Goal: Navigation & Orientation: Find specific page/section

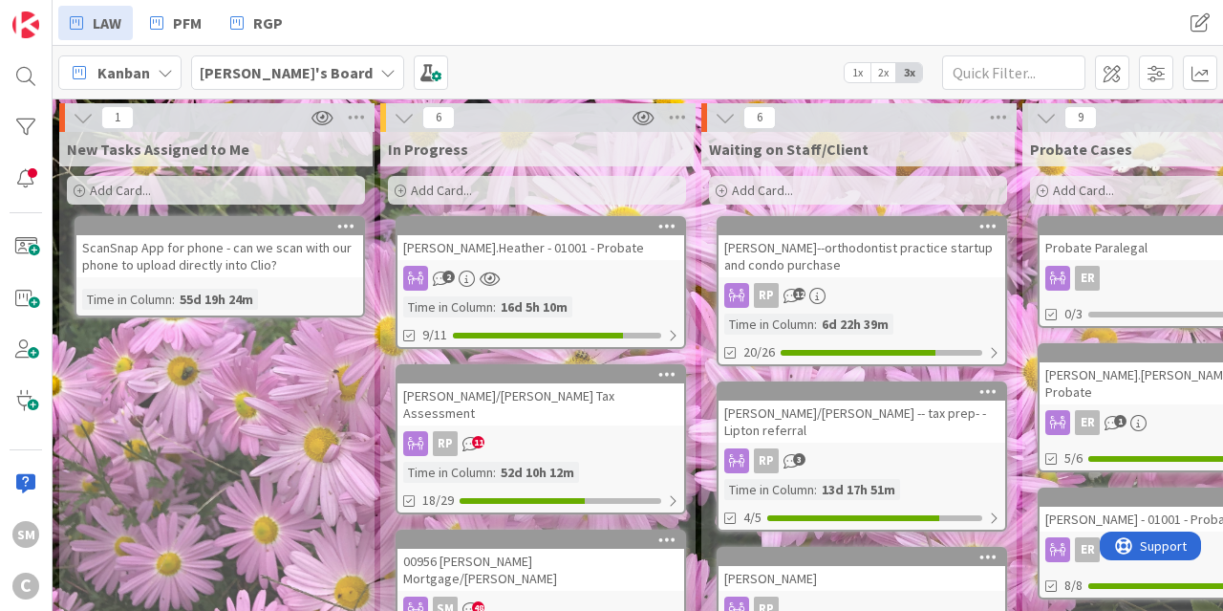
scroll to position [72, 0]
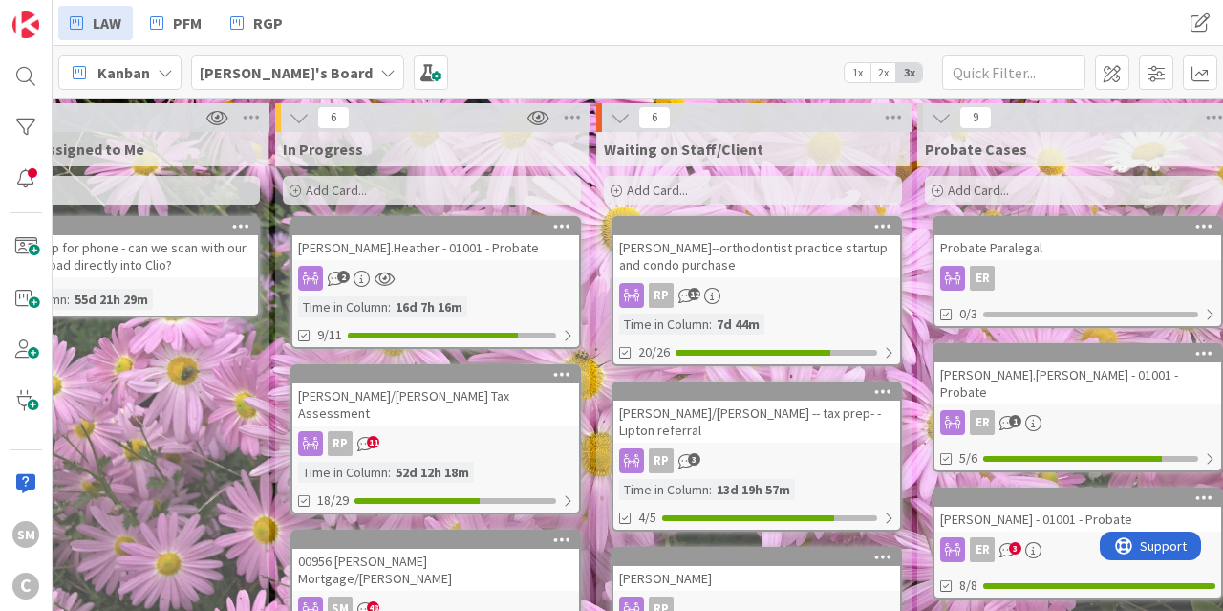
scroll to position [0, 124]
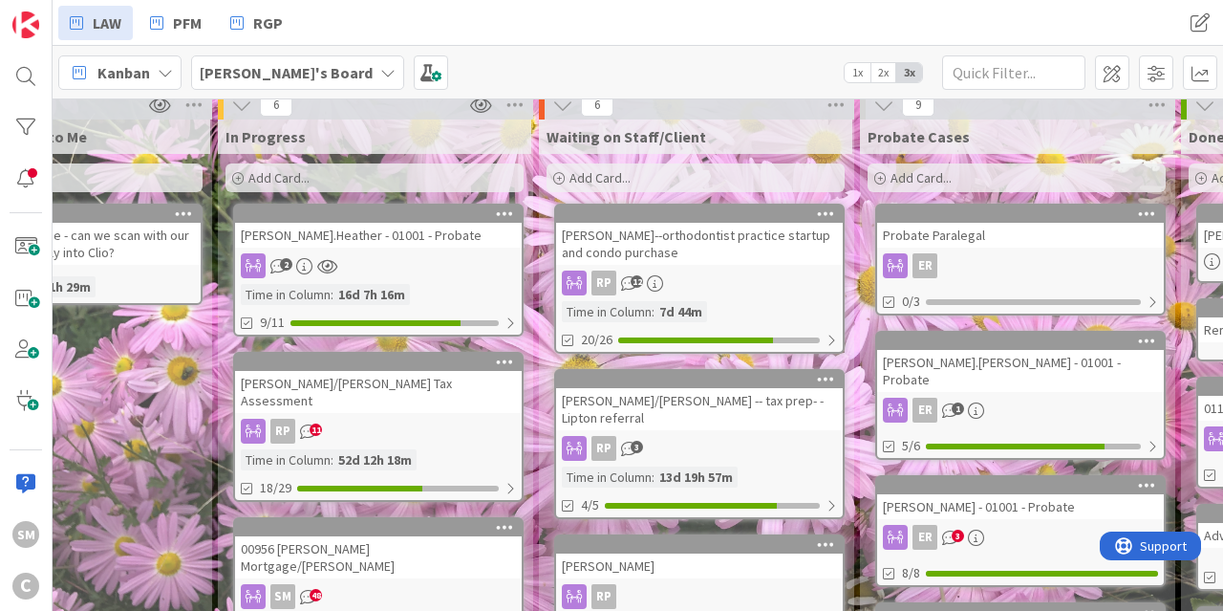
drag, startPoint x: 254, startPoint y: 369, endPoint x: 285, endPoint y: 389, distance: 36.6
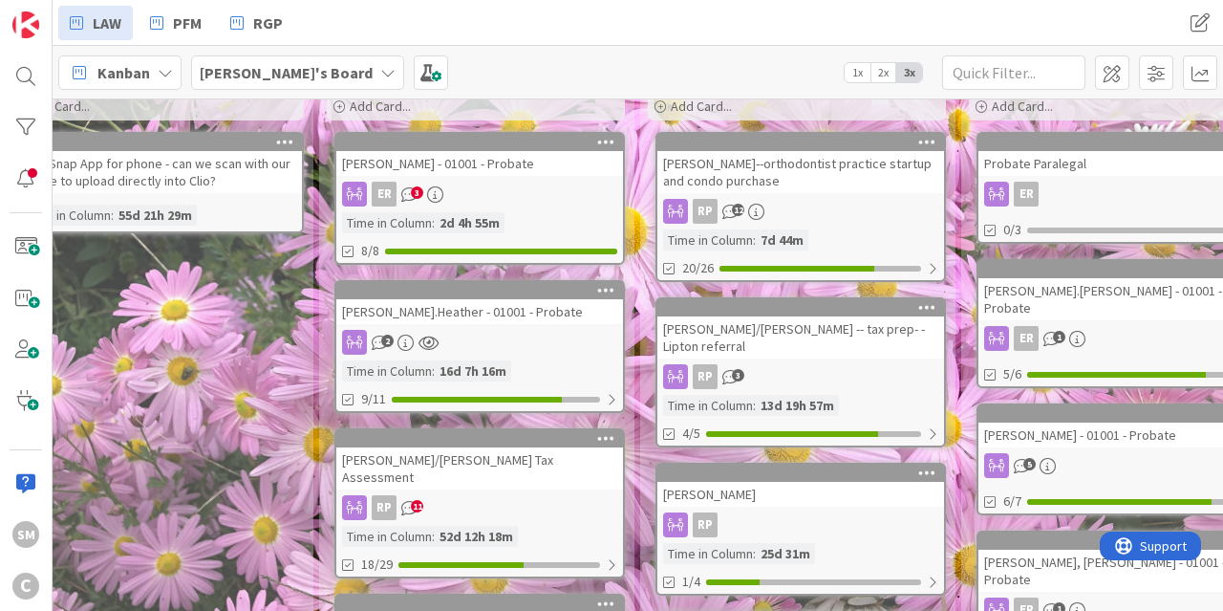
scroll to position [115, 61]
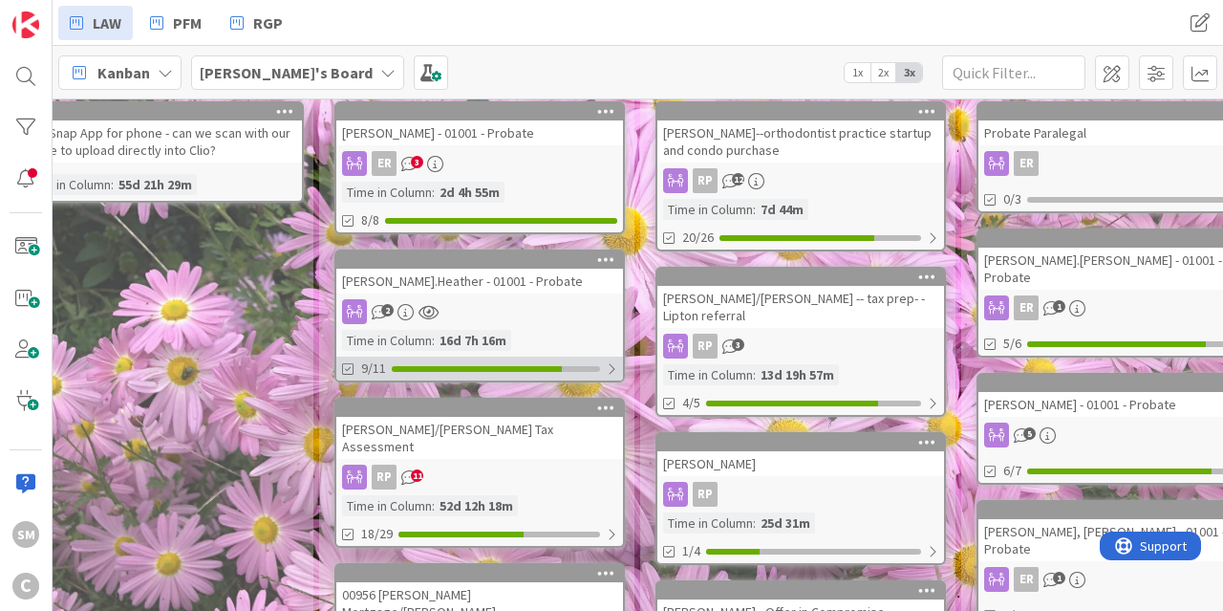
drag, startPoint x: 283, startPoint y: 383, endPoint x: 356, endPoint y: 374, distance: 74.2
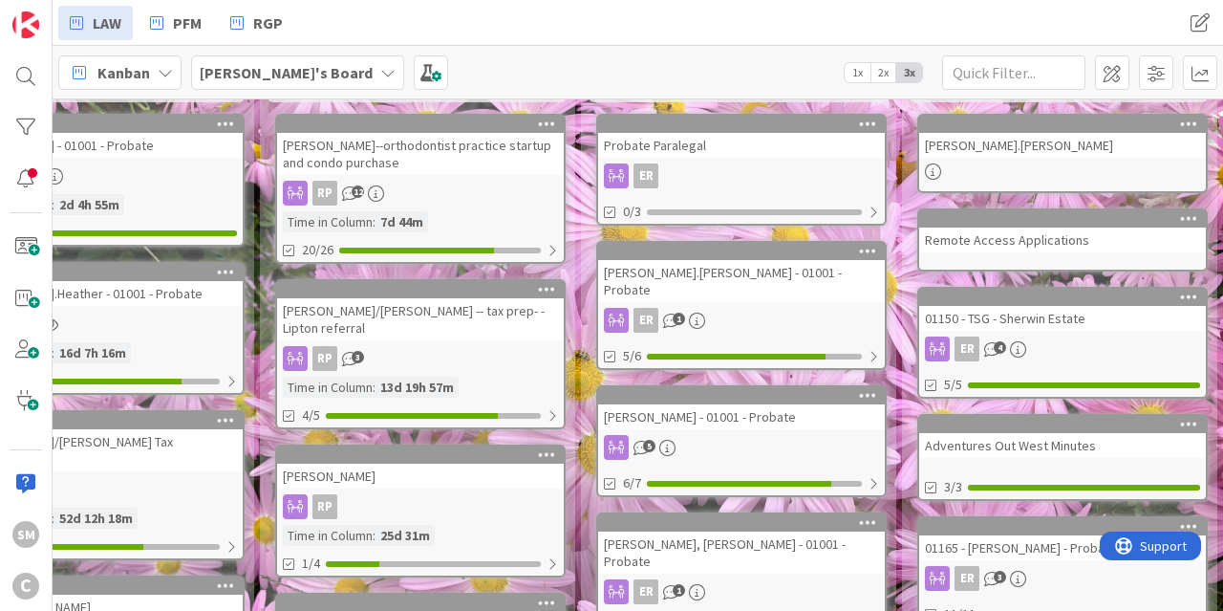
drag, startPoint x: 240, startPoint y: 367, endPoint x: 327, endPoint y: 351, distance: 88.5
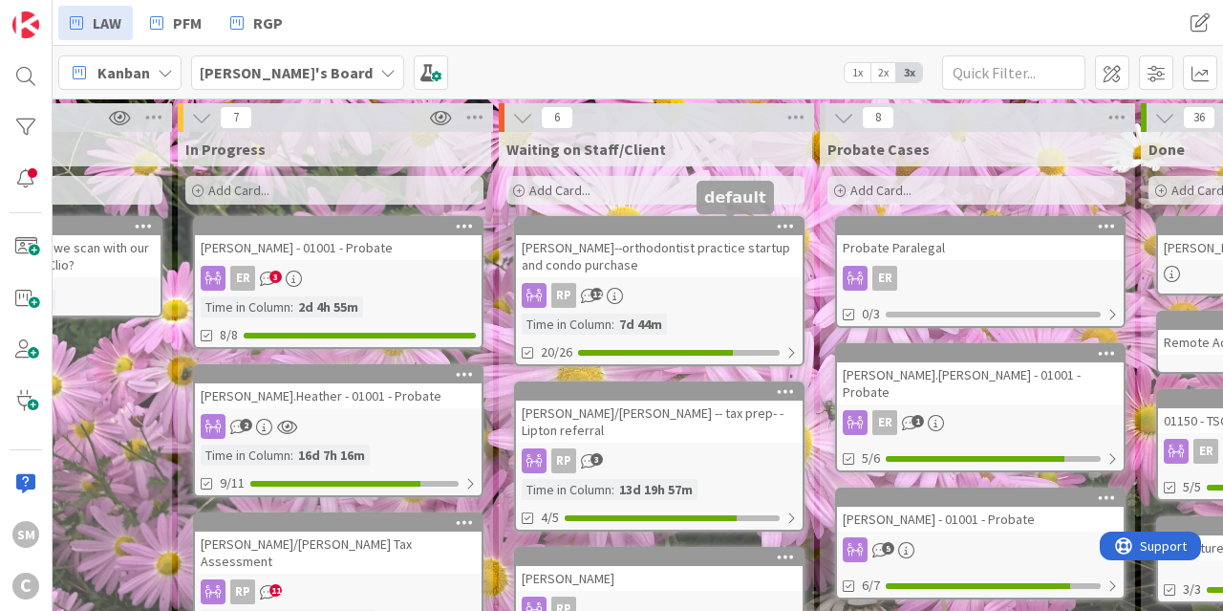
scroll to position [0, 0]
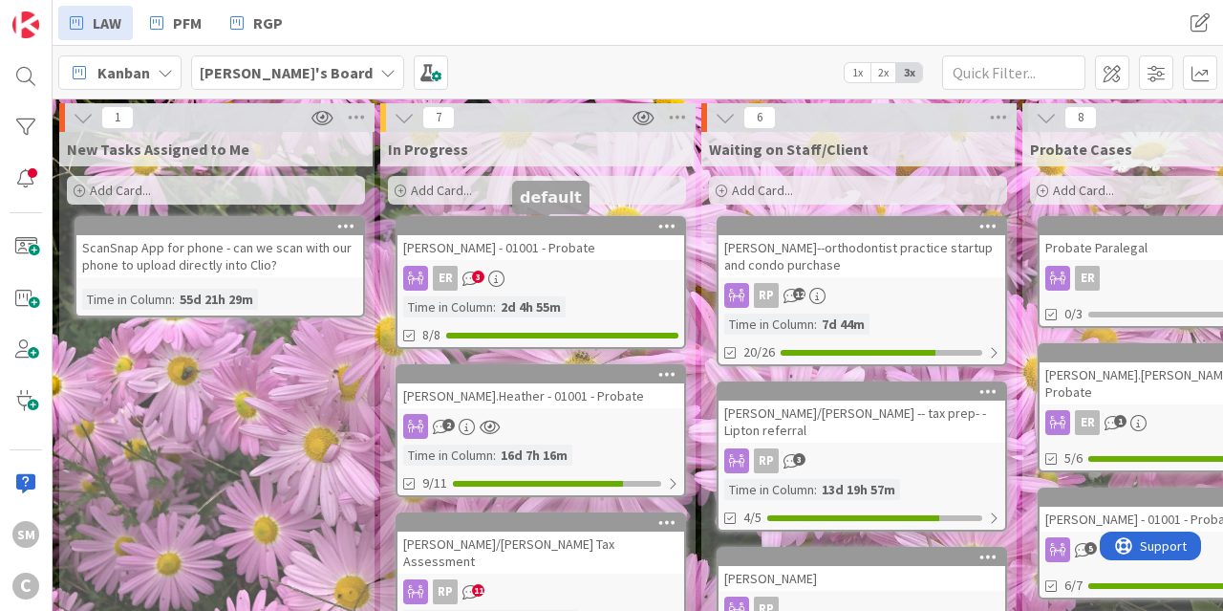
drag, startPoint x: 851, startPoint y: 229, endPoint x: 505, endPoint y: 225, distance: 345.9
click at [268, 62] on span "[PERSON_NAME]'s Board" at bounding box center [286, 72] width 173 height 23
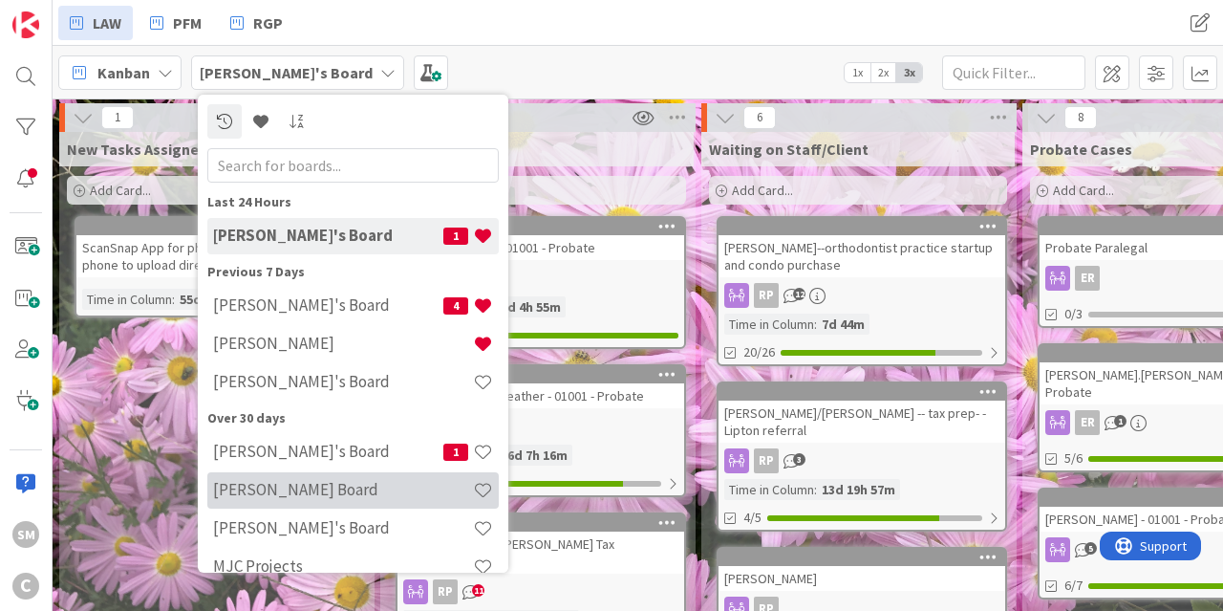
click at [300, 499] on h4 "Ryan's Board" at bounding box center [343, 489] width 260 height 19
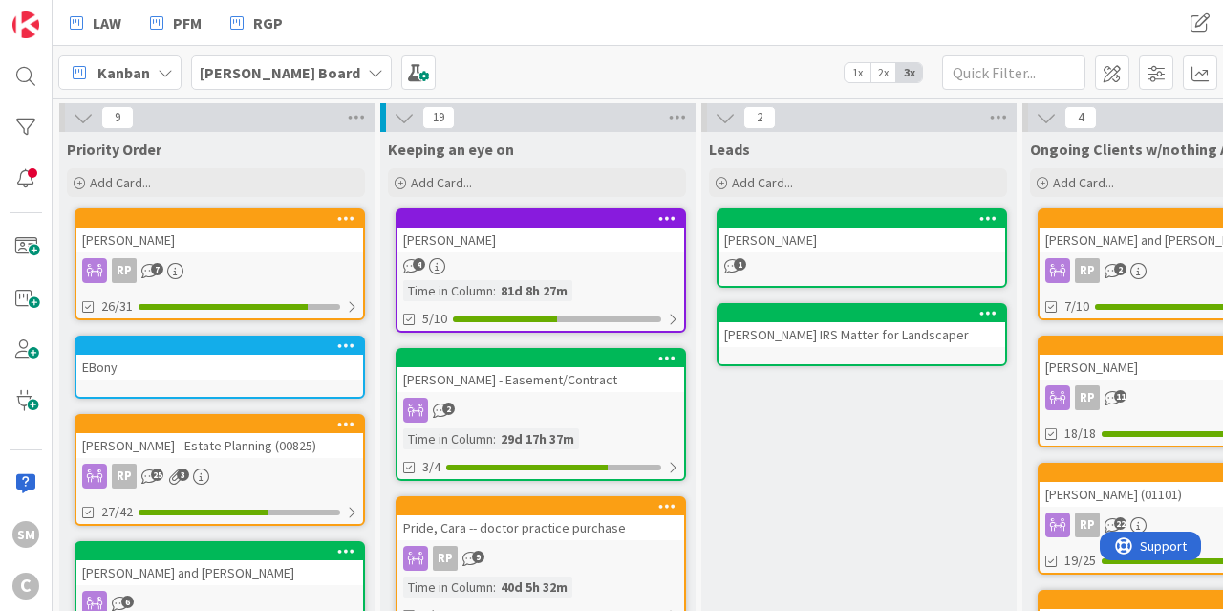
drag, startPoint x: 918, startPoint y: 487, endPoint x: 815, endPoint y: 486, distance: 103.2
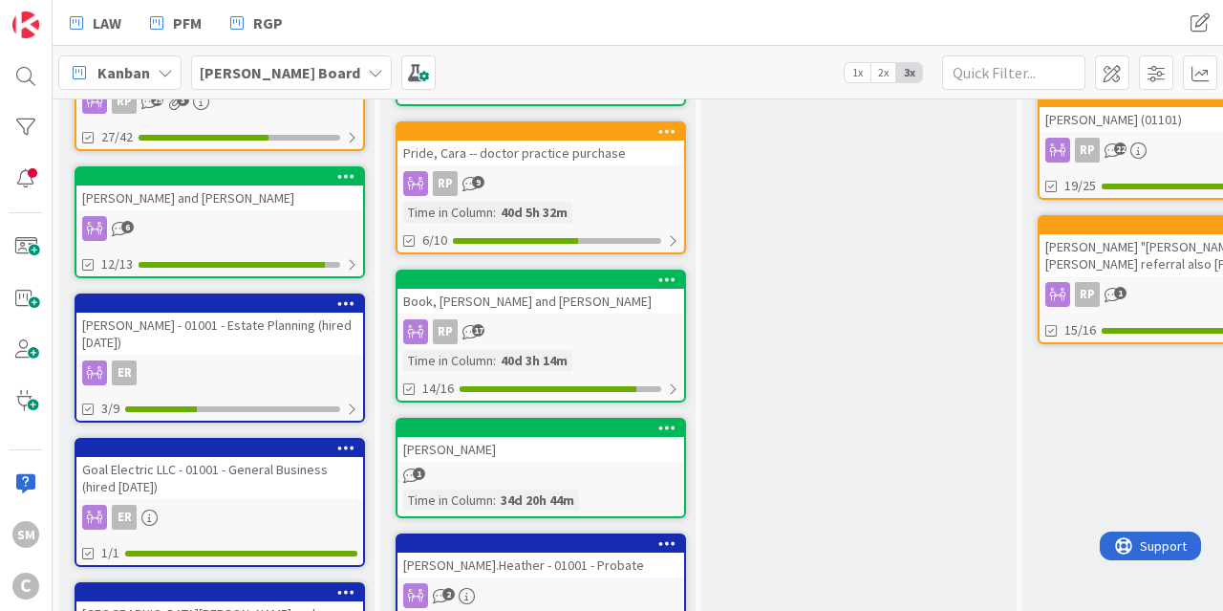
drag, startPoint x: 809, startPoint y: 440, endPoint x: 821, endPoint y: 498, distance: 59.4
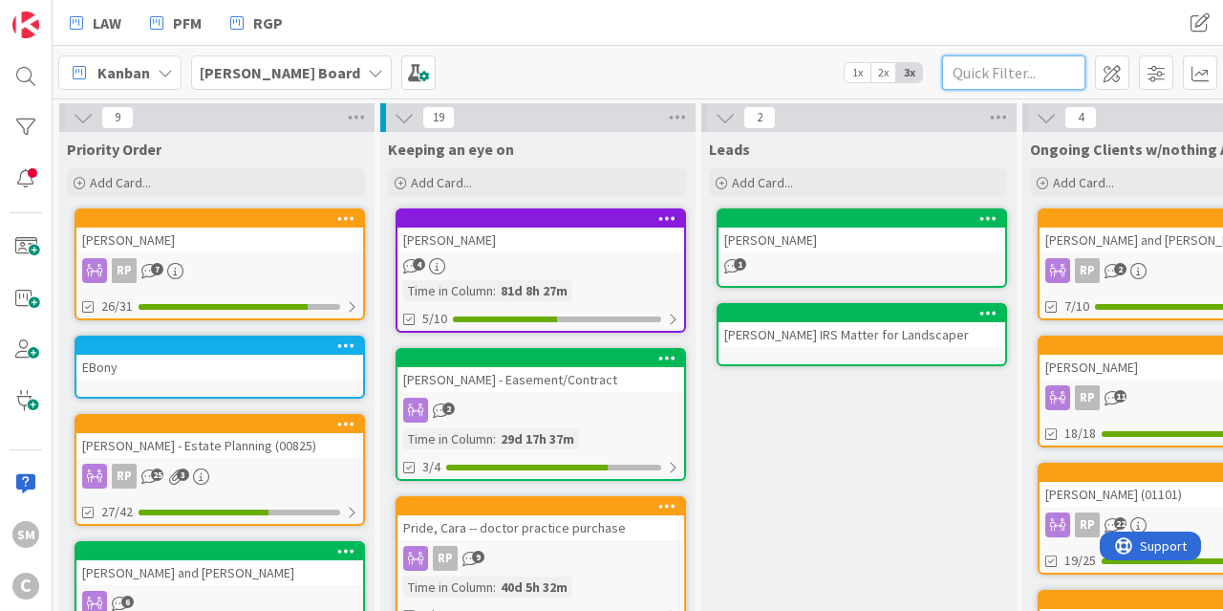
click at [1067, 65] on input "text" at bounding box center [1013, 72] width 143 height 34
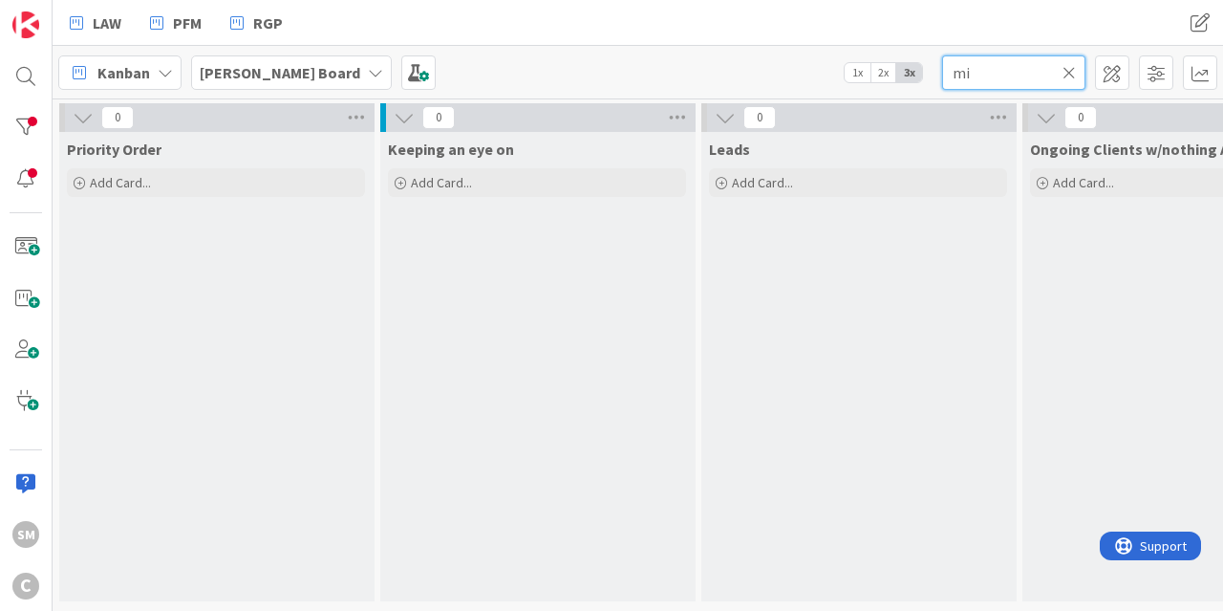
type input "m"
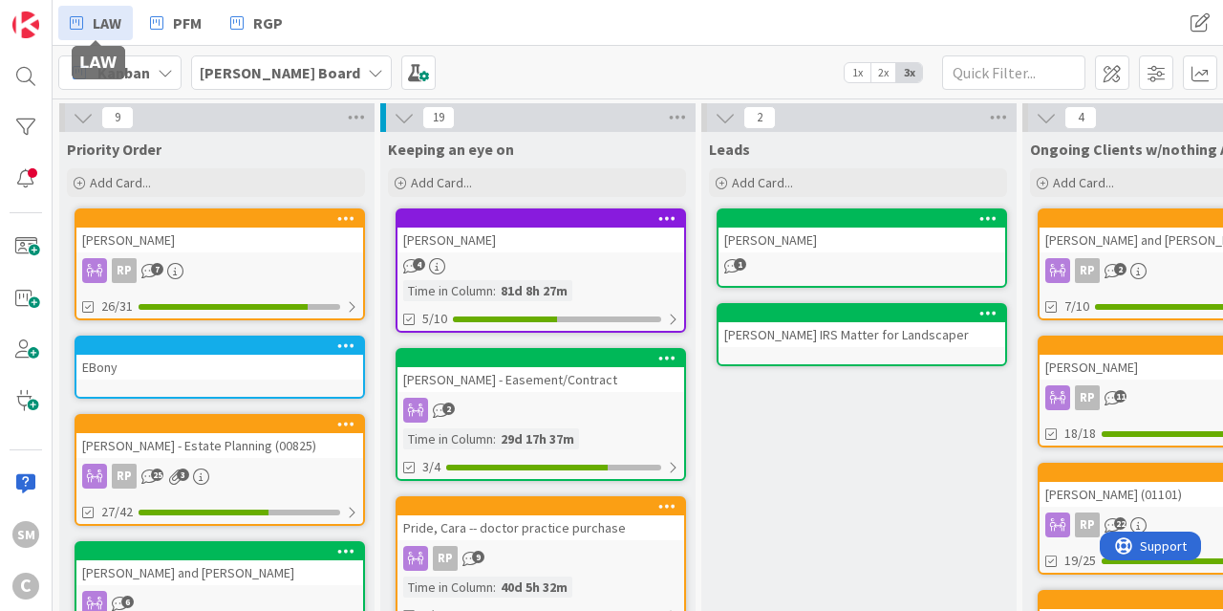
click at [100, 18] on span "LAW" at bounding box center [107, 22] width 29 height 23
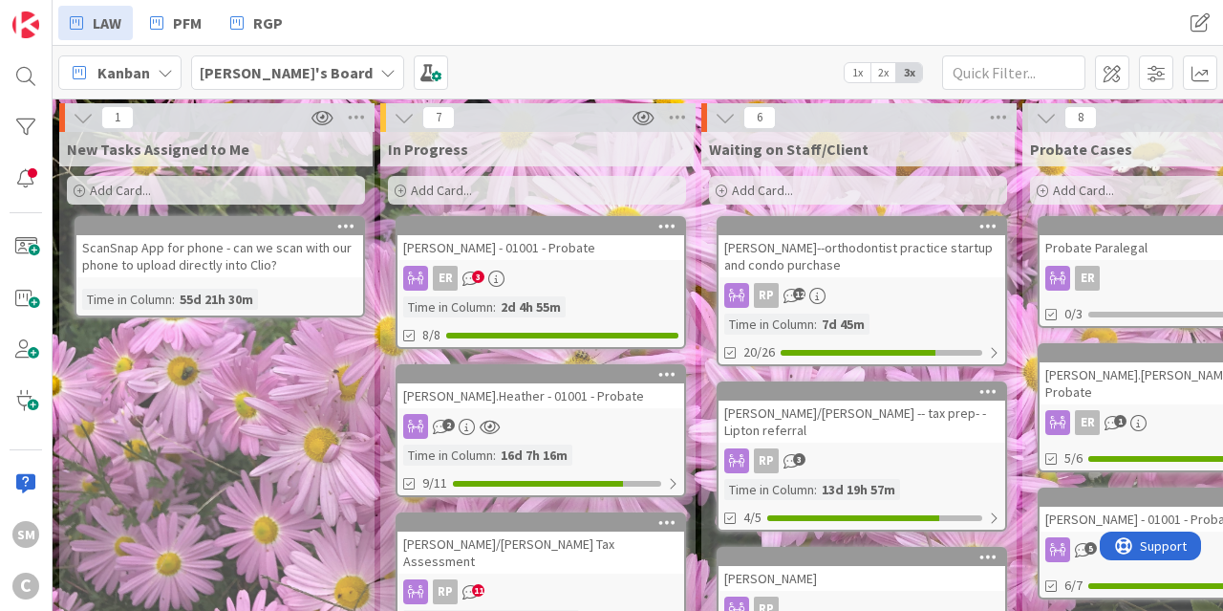
click at [309, 71] on b "[PERSON_NAME]'s Board" at bounding box center [286, 72] width 173 height 19
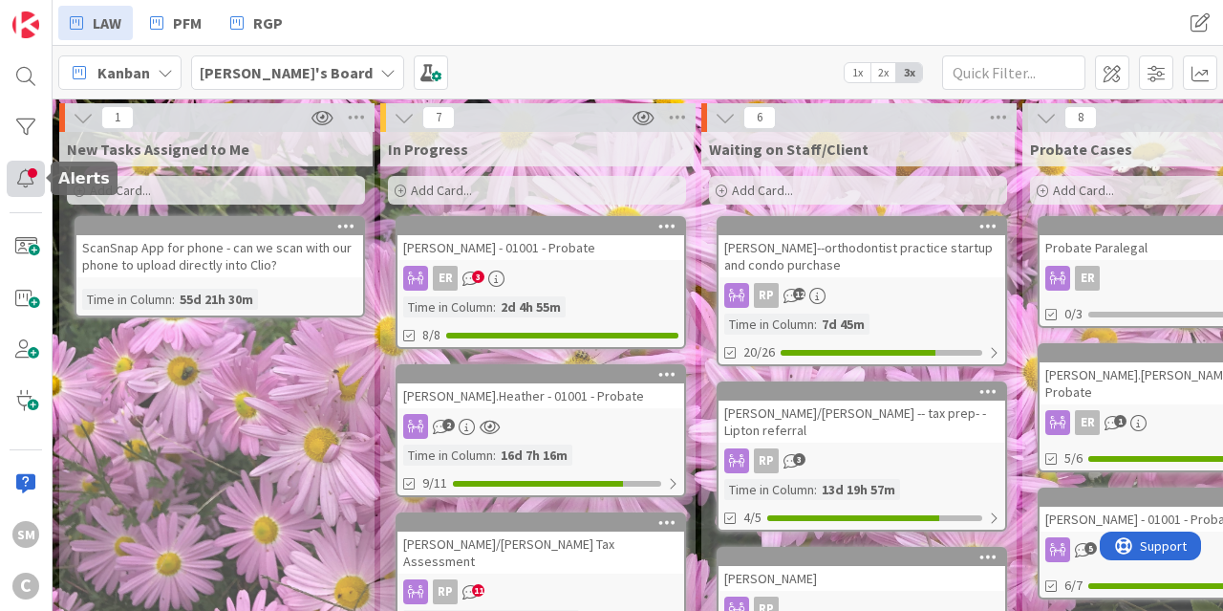
click at [32, 170] on div at bounding box center [26, 179] width 38 height 36
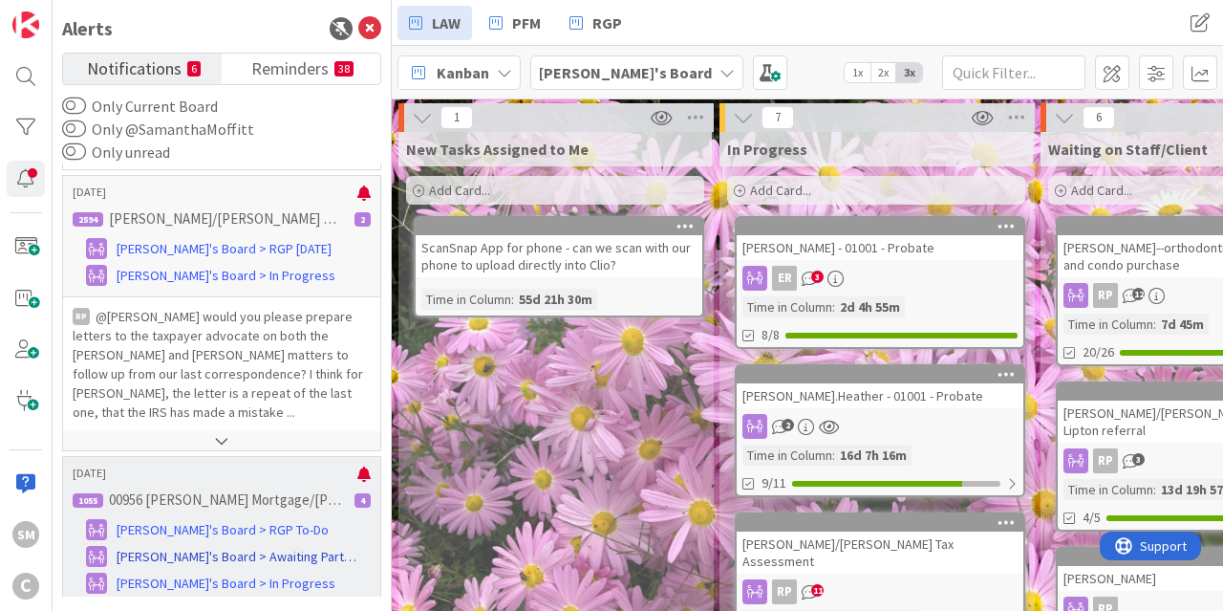
scroll to position [855, 0]
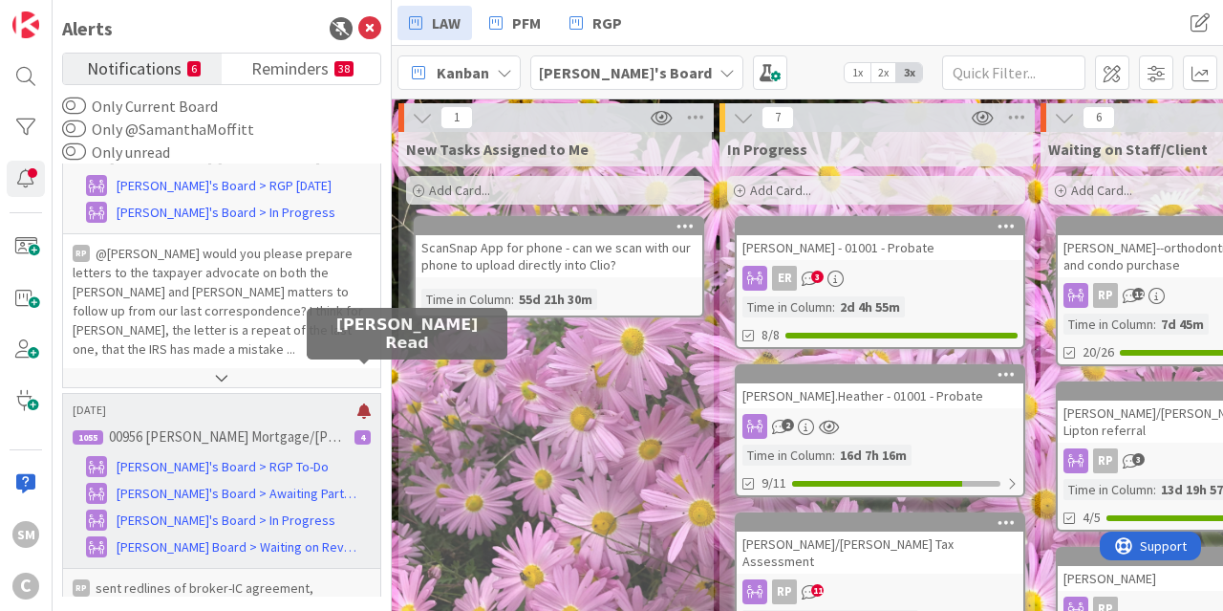
click at [363, 403] on div at bounding box center [363, 410] width 13 height 15
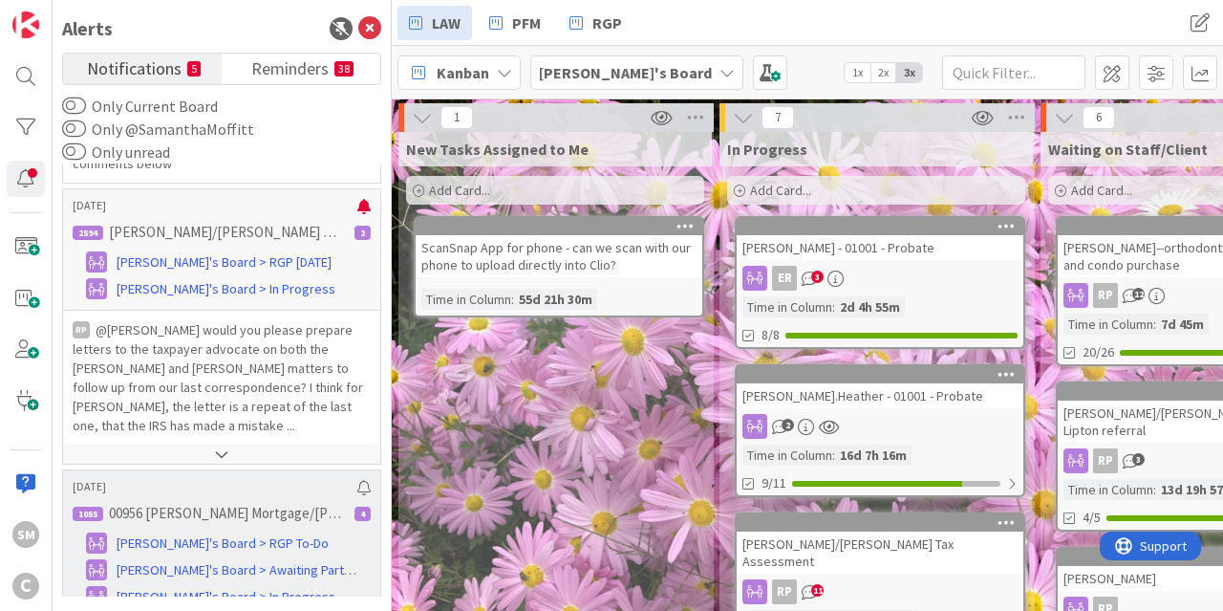
scroll to position [740, 0]
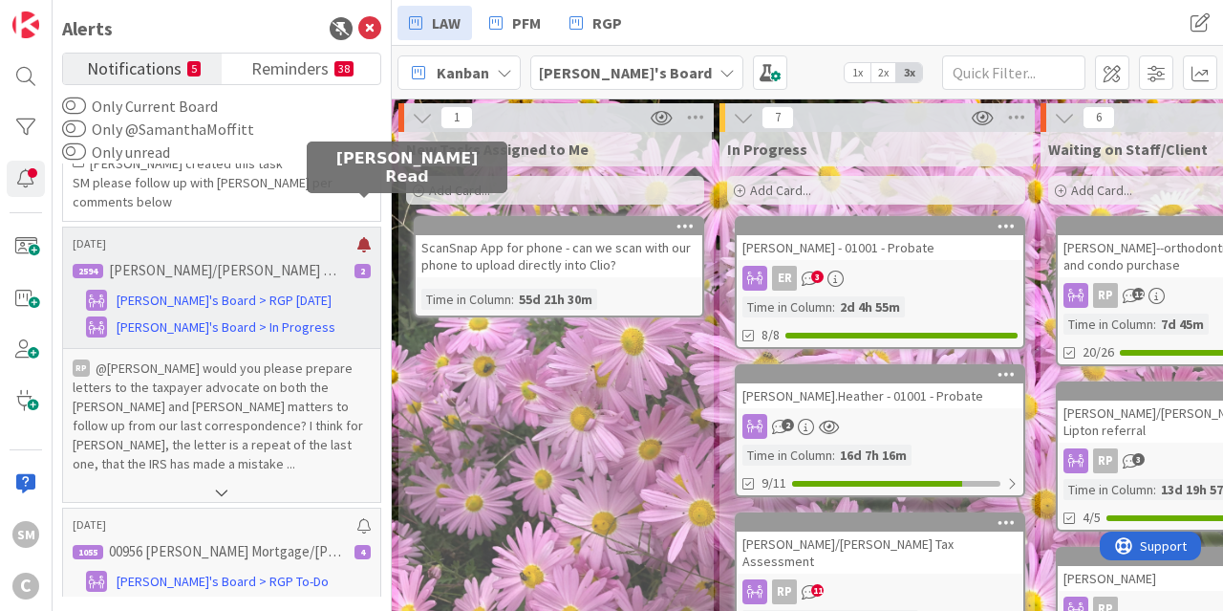
click at [359, 237] on div at bounding box center [363, 244] width 13 height 15
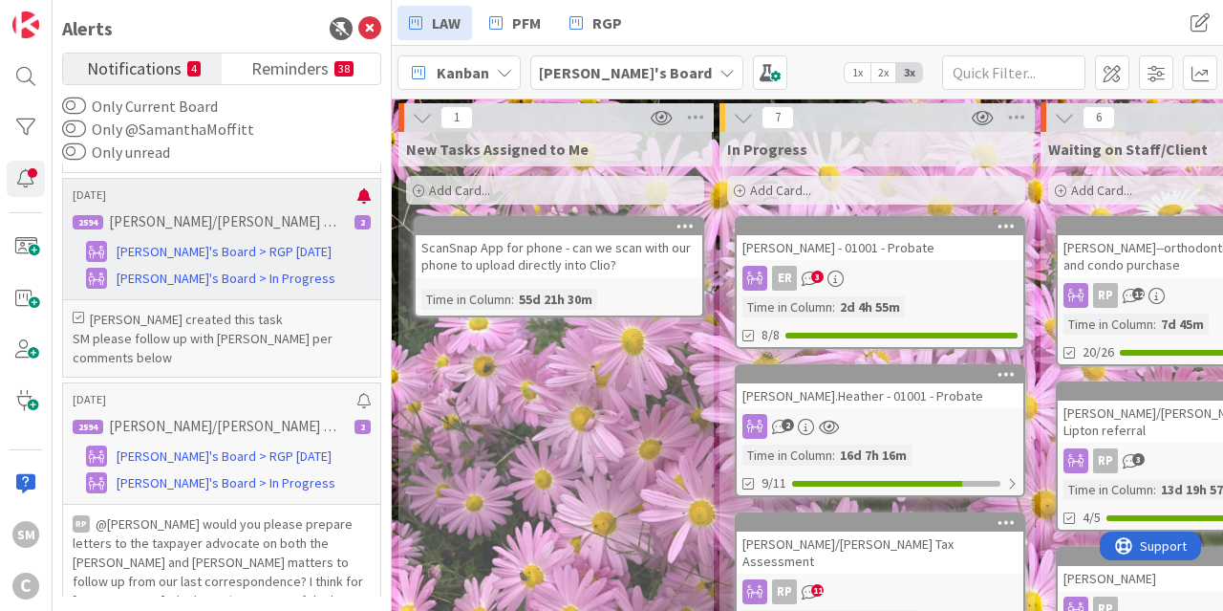
scroll to position [511, 0]
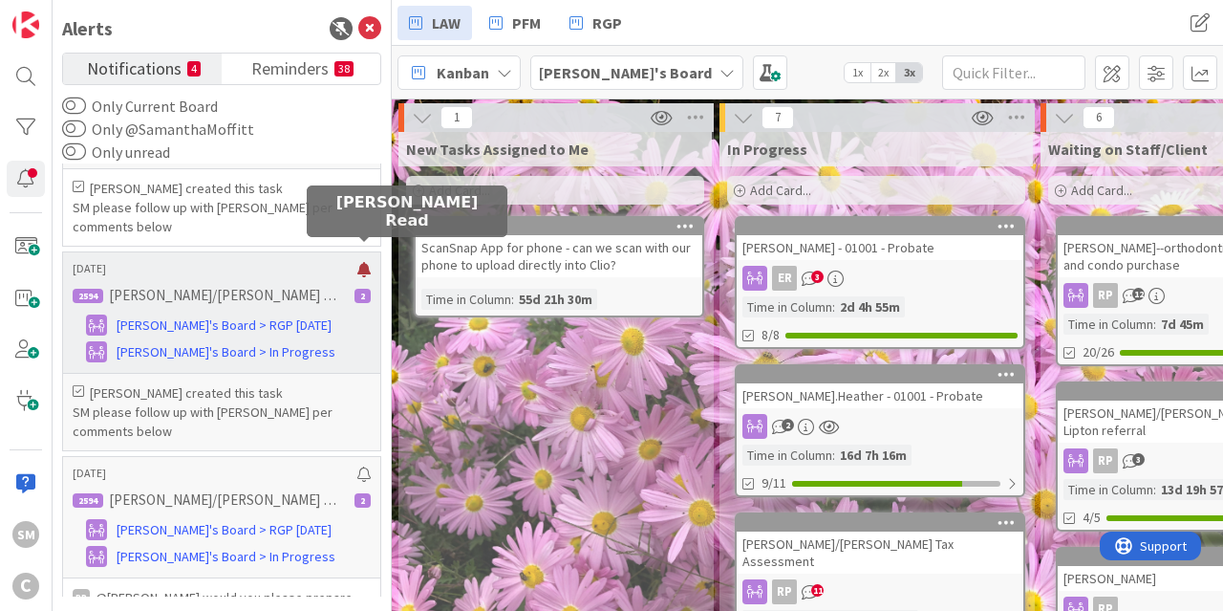
click at [357, 262] on div at bounding box center [363, 269] width 13 height 15
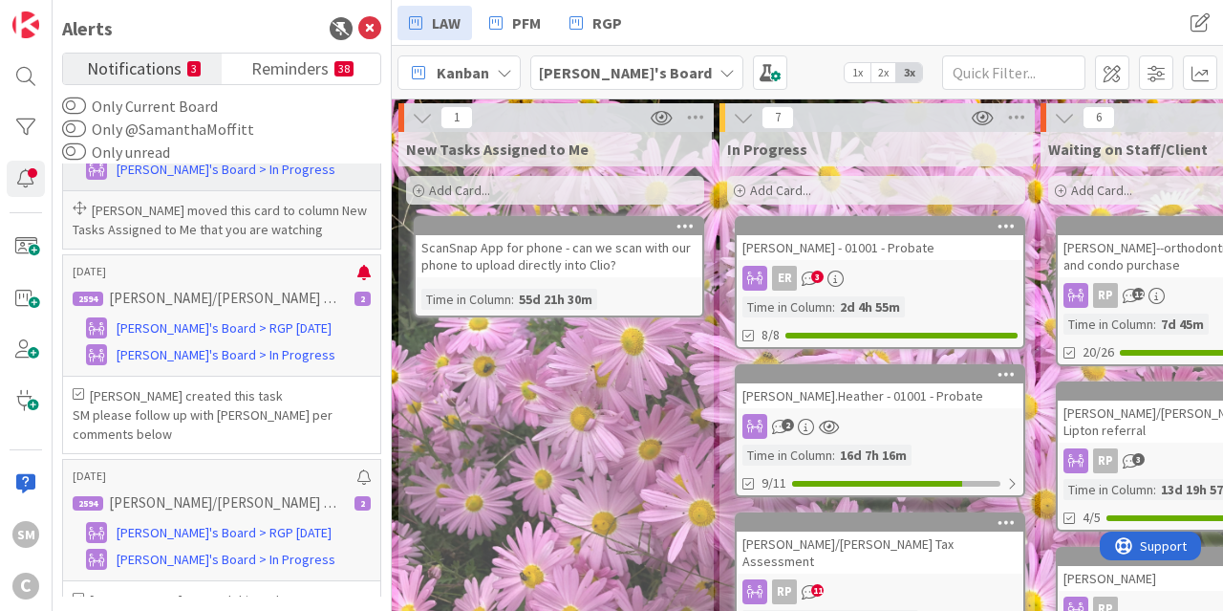
scroll to position [167, 0]
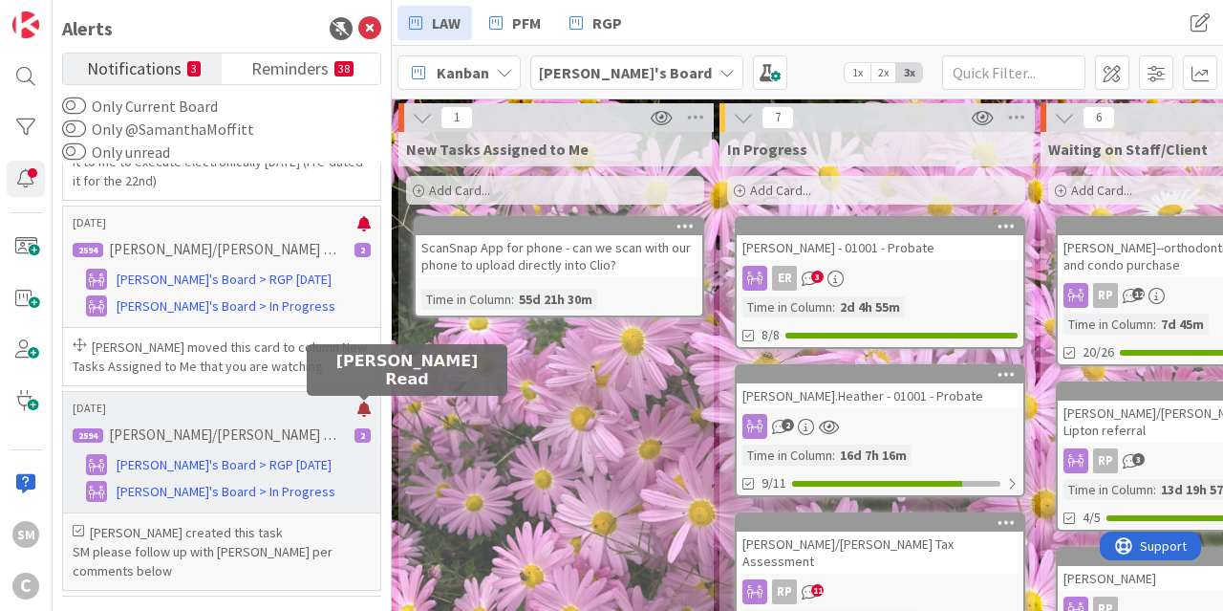
click at [360, 403] on div at bounding box center [363, 408] width 13 height 15
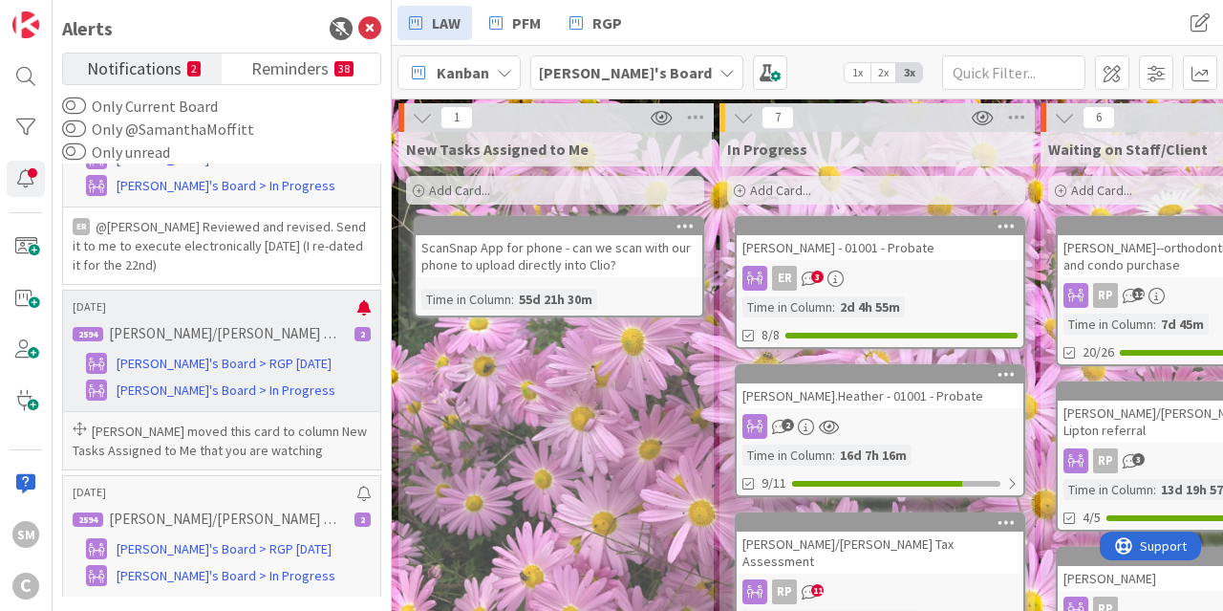
scroll to position [53, 0]
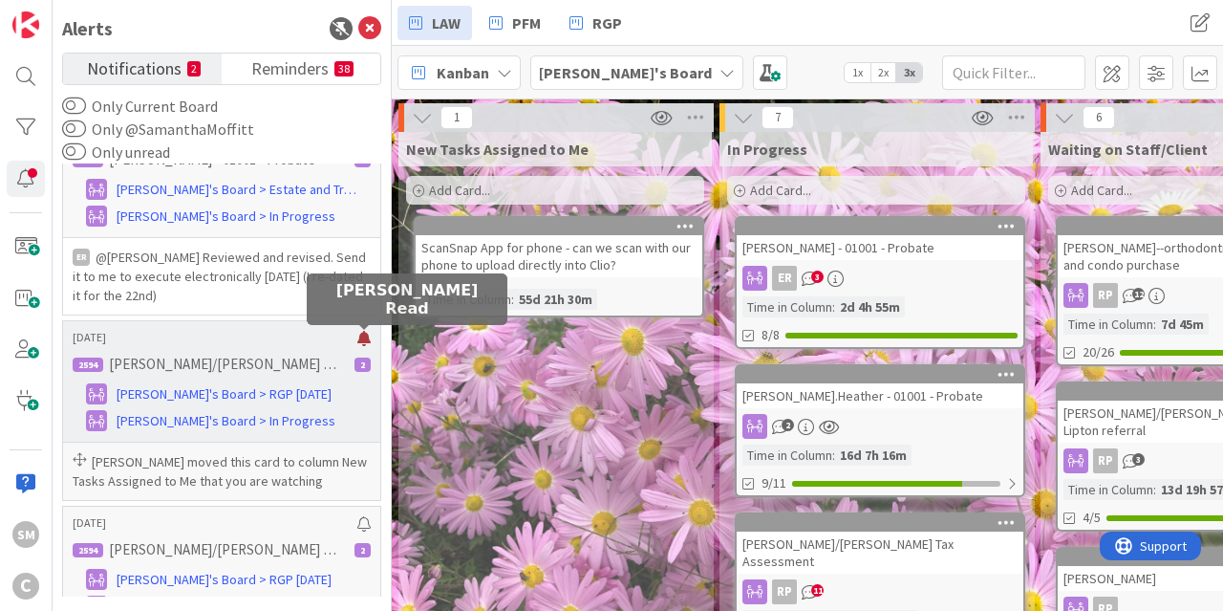
click at [361, 335] on div at bounding box center [363, 338] width 13 height 15
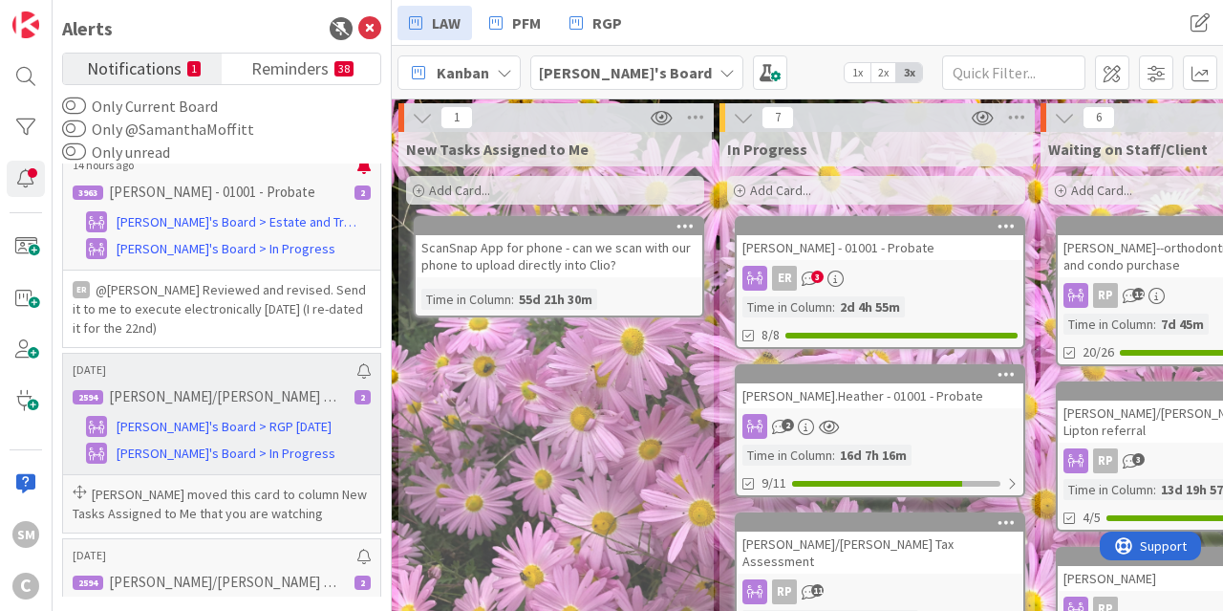
scroll to position [0, 0]
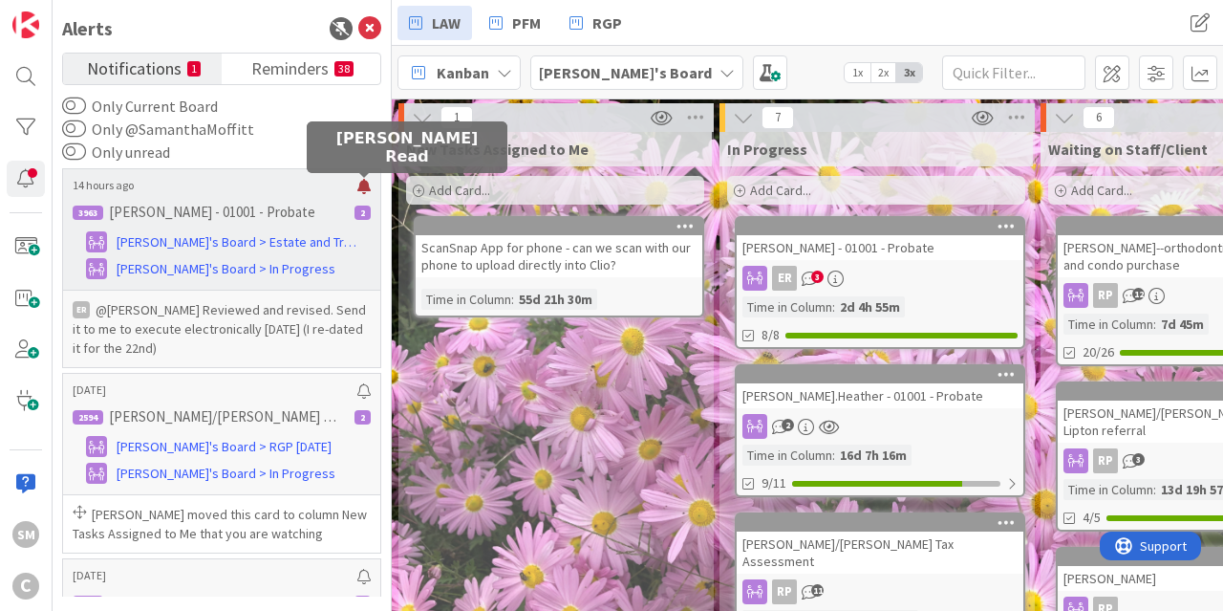
click at [363, 184] on div at bounding box center [363, 186] width 13 height 15
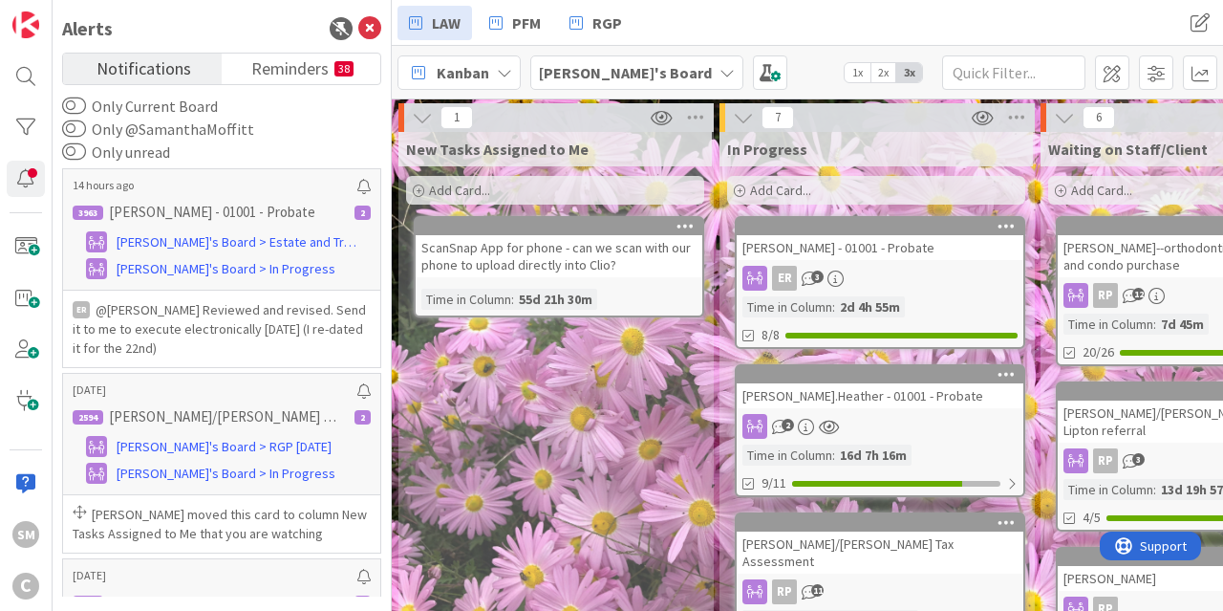
click at [305, 86] on div "Notifications Reminders 38 Only Current Board Only @SamanthaMoffitt Only unread…" at bounding box center [221, 325] width 319 height 544
click at [304, 75] on span "Reminders" at bounding box center [289, 67] width 77 height 27
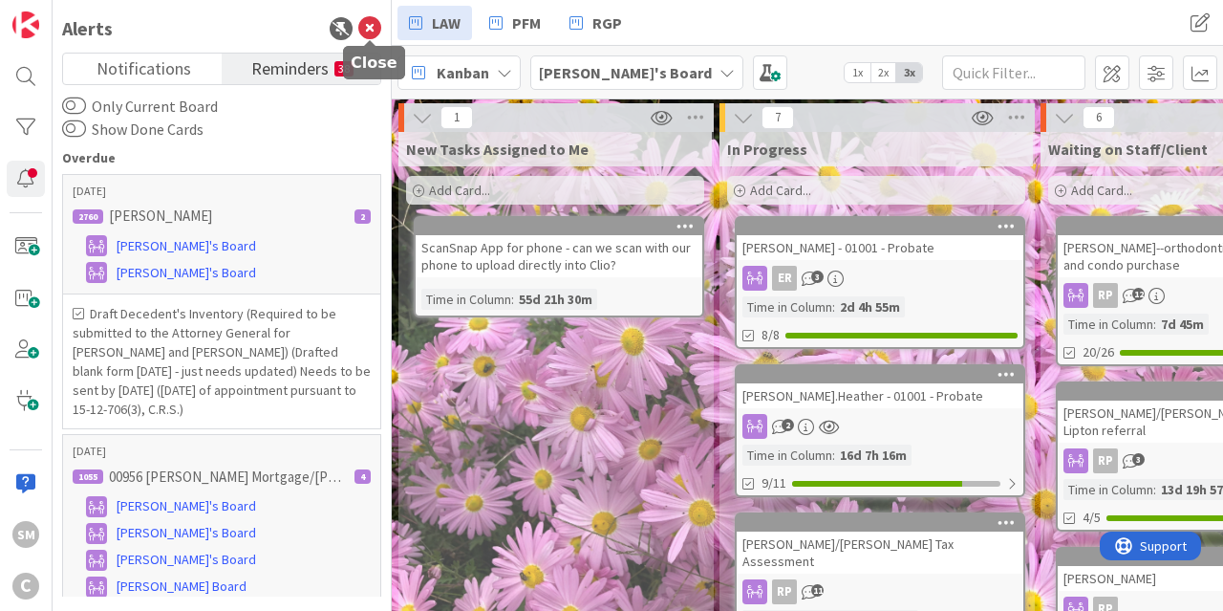
click at [369, 27] on icon at bounding box center [369, 28] width 23 height 23
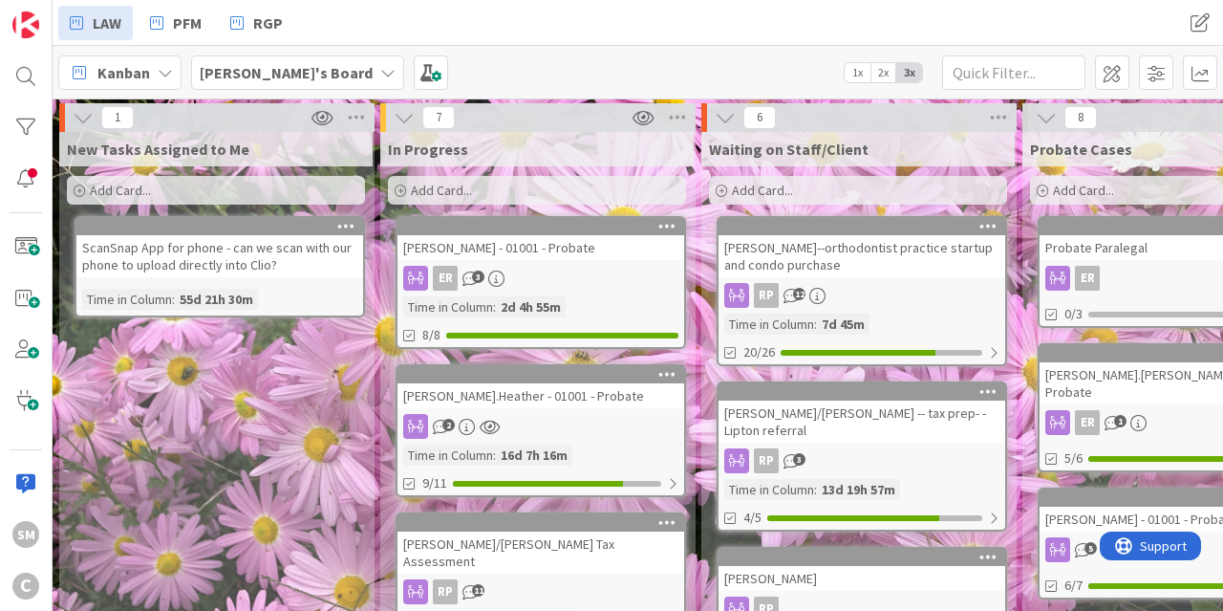
click at [569, 256] on div "[PERSON_NAME] - 01001 - Probate" at bounding box center [540, 247] width 287 height 25
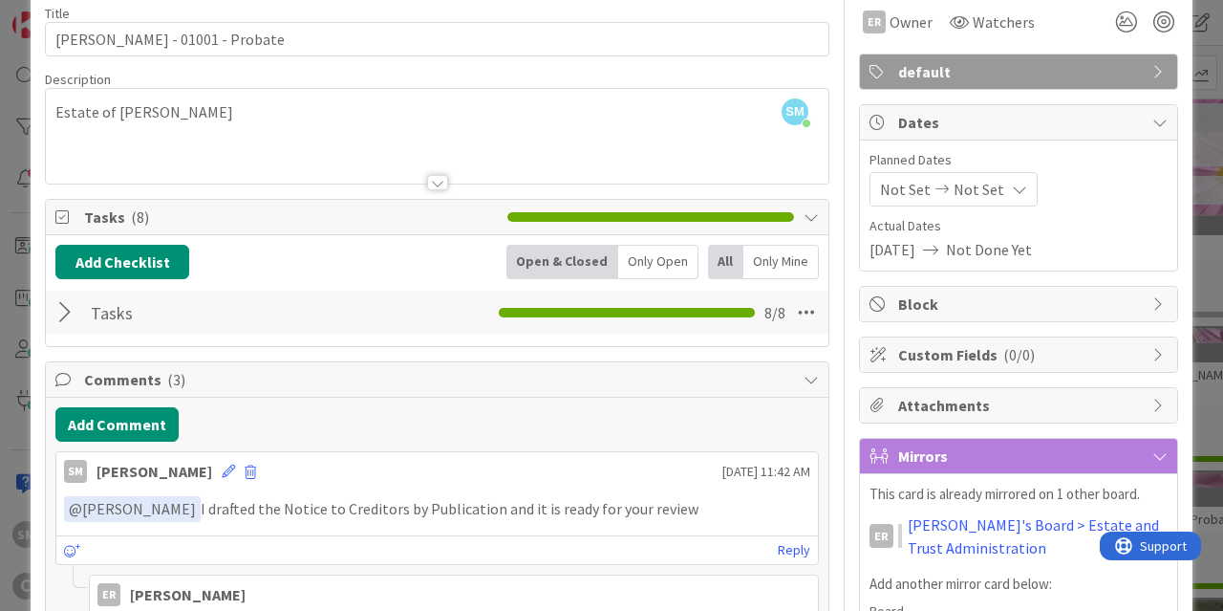
scroll to position [229, 0]
